Goal: Information Seeking & Learning: Find specific fact

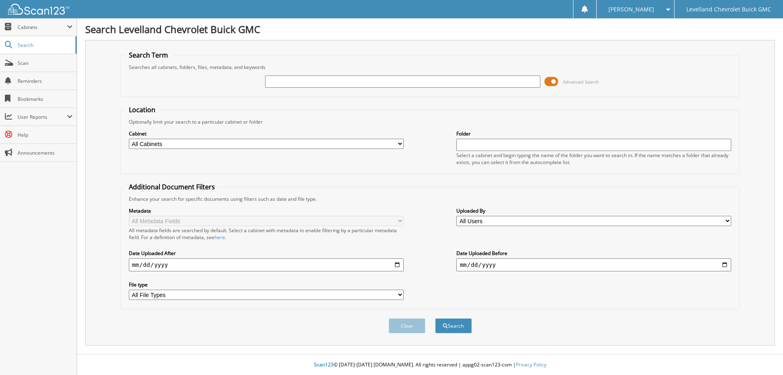
click at [400, 82] on input "text" at bounding box center [402, 81] width 275 height 12
type input "m8112787"
click at [435, 318] on button "Search" at bounding box center [453, 325] width 37 height 15
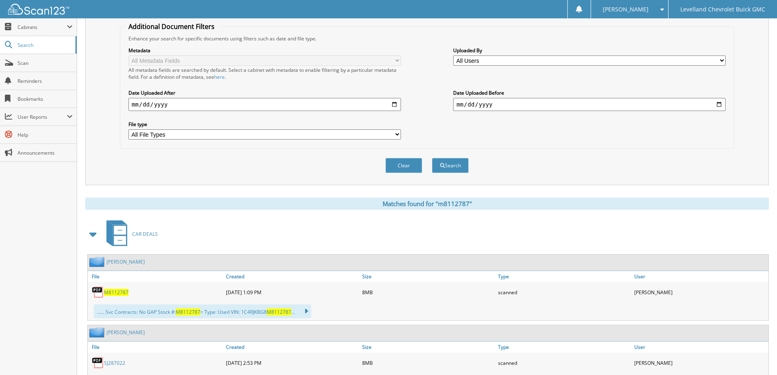
scroll to position [163, 0]
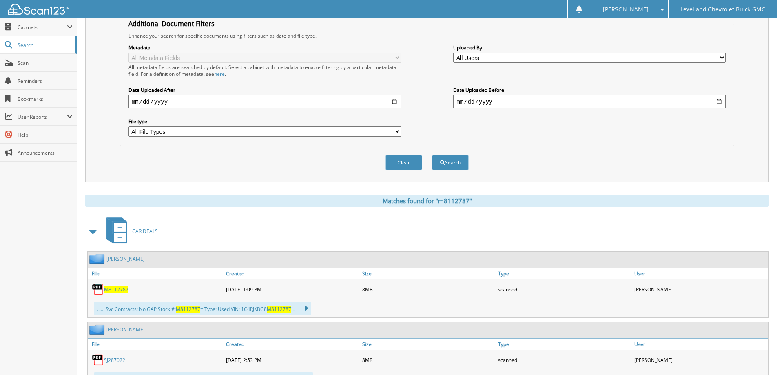
click at [117, 287] on span "M8112787" at bounding box center [116, 289] width 24 height 7
